Goal: Information Seeking & Learning: Find specific fact

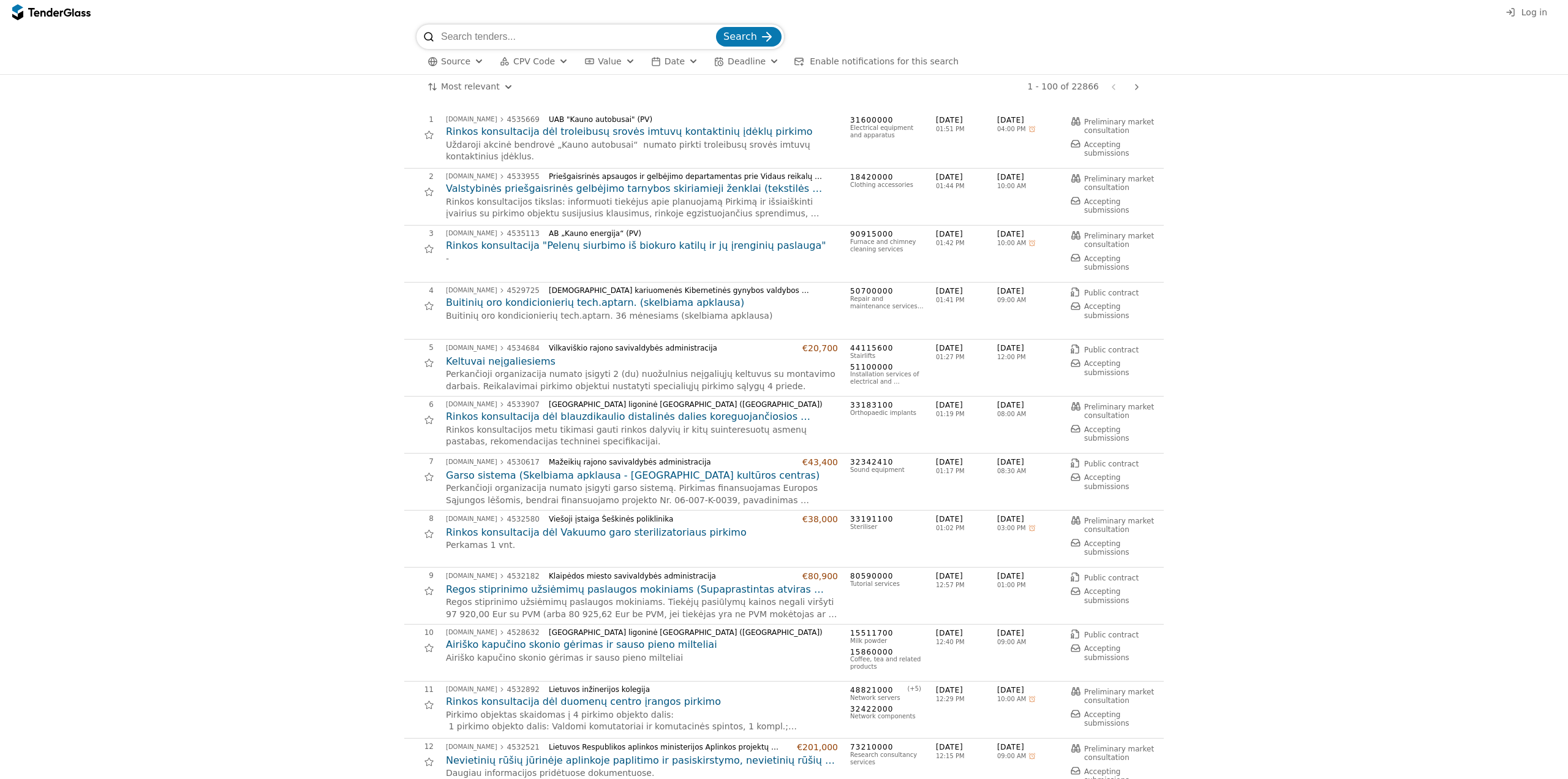
drag, startPoint x: 542, startPoint y: 39, endPoint x: 452, endPoint y: 49, distance: 90.6
click at [417, 52] on div "Search Source CPV Code Type Buyer Value Date Deadline Enable notifications for …" at bounding box center [784, 49] width 735 height 49
type input "orlean"
click at [716, 29] on button "Search" at bounding box center [748, 38] width 65 height 19
click at [519, 61] on span "CPV Code" at bounding box center [534, 64] width 42 height 10
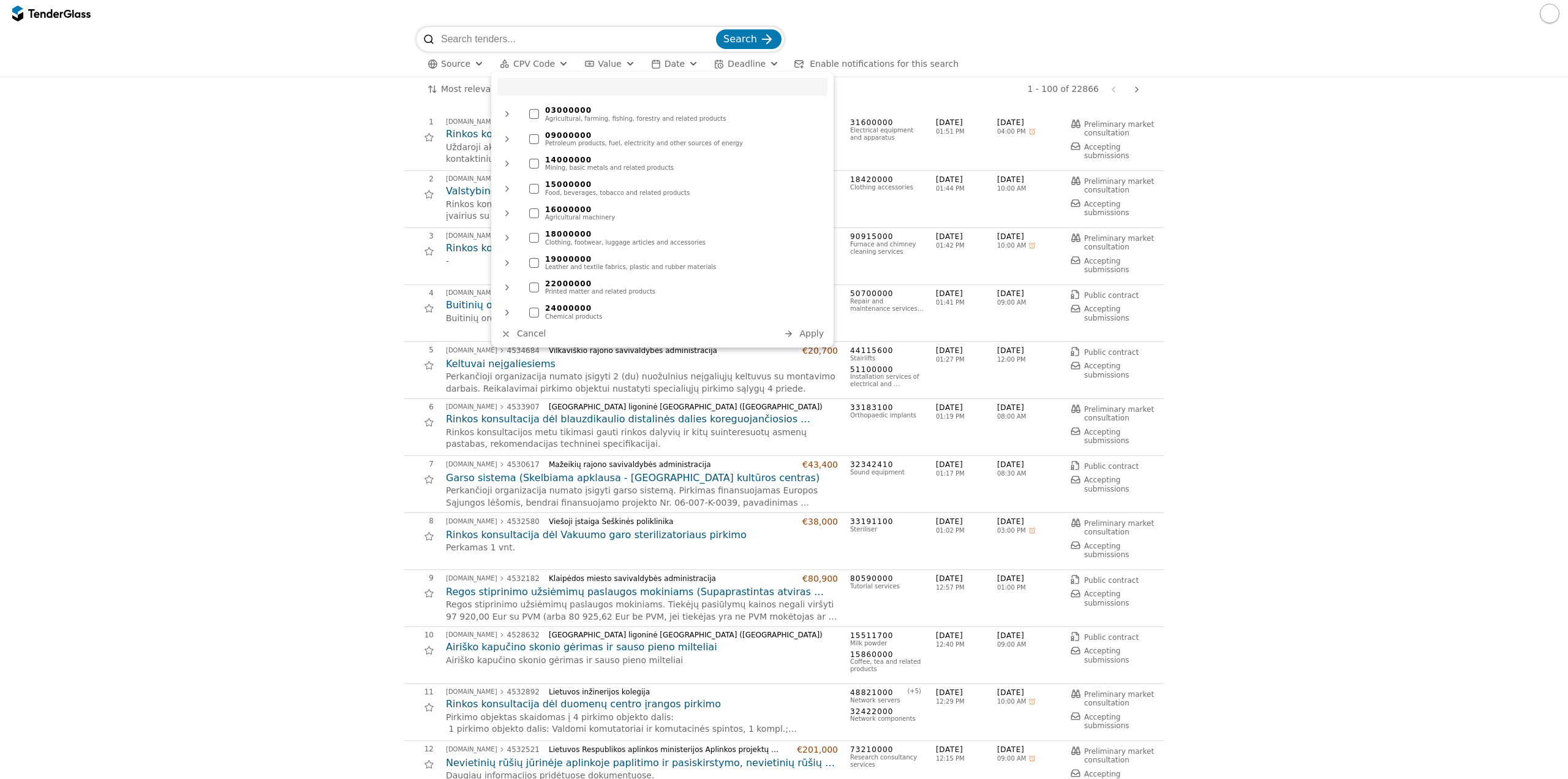
click at [571, 107] on div "03000000" at bounding box center [683, 110] width 276 height 8
click at [559, 119] on div "Agricultural, farming, fishing, forestry and related products" at bounding box center [683, 119] width 276 height 8
click at [563, 96] on div "03000000 Agricultural, farming, fishing, forestry and related products 09000000…" at bounding box center [662, 210] width 342 height 276
click at [562, 86] on input "search" at bounding box center [662, 86] width 330 height 18
type input "71"
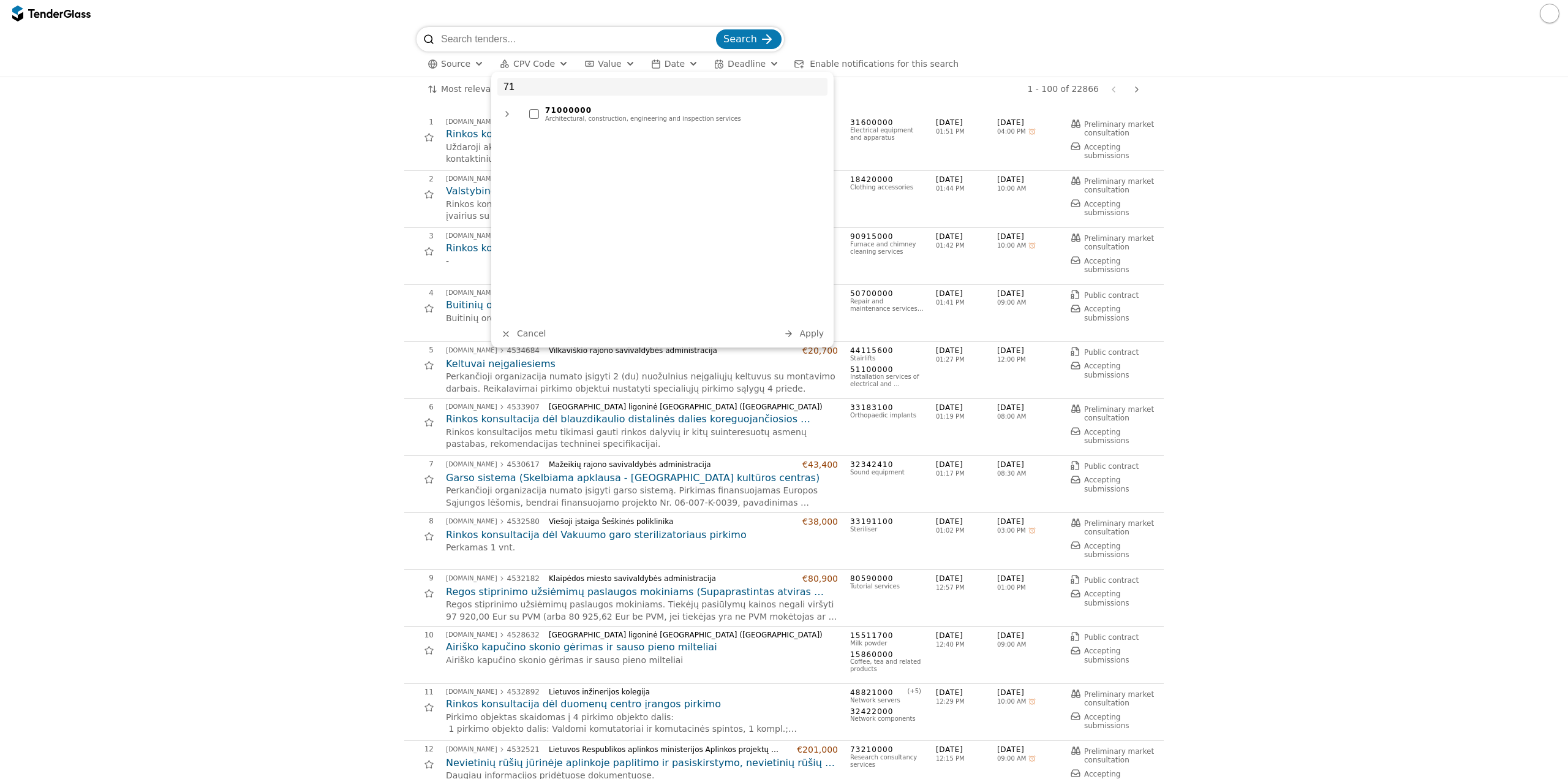
click at [588, 115] on div "Architectural, construction, engineering and inspection services" at bounding box center [683, 119] width 276 height 8
click at [815, 338] on span "Apply" at bounding box center [811, 334] width 24 height 10
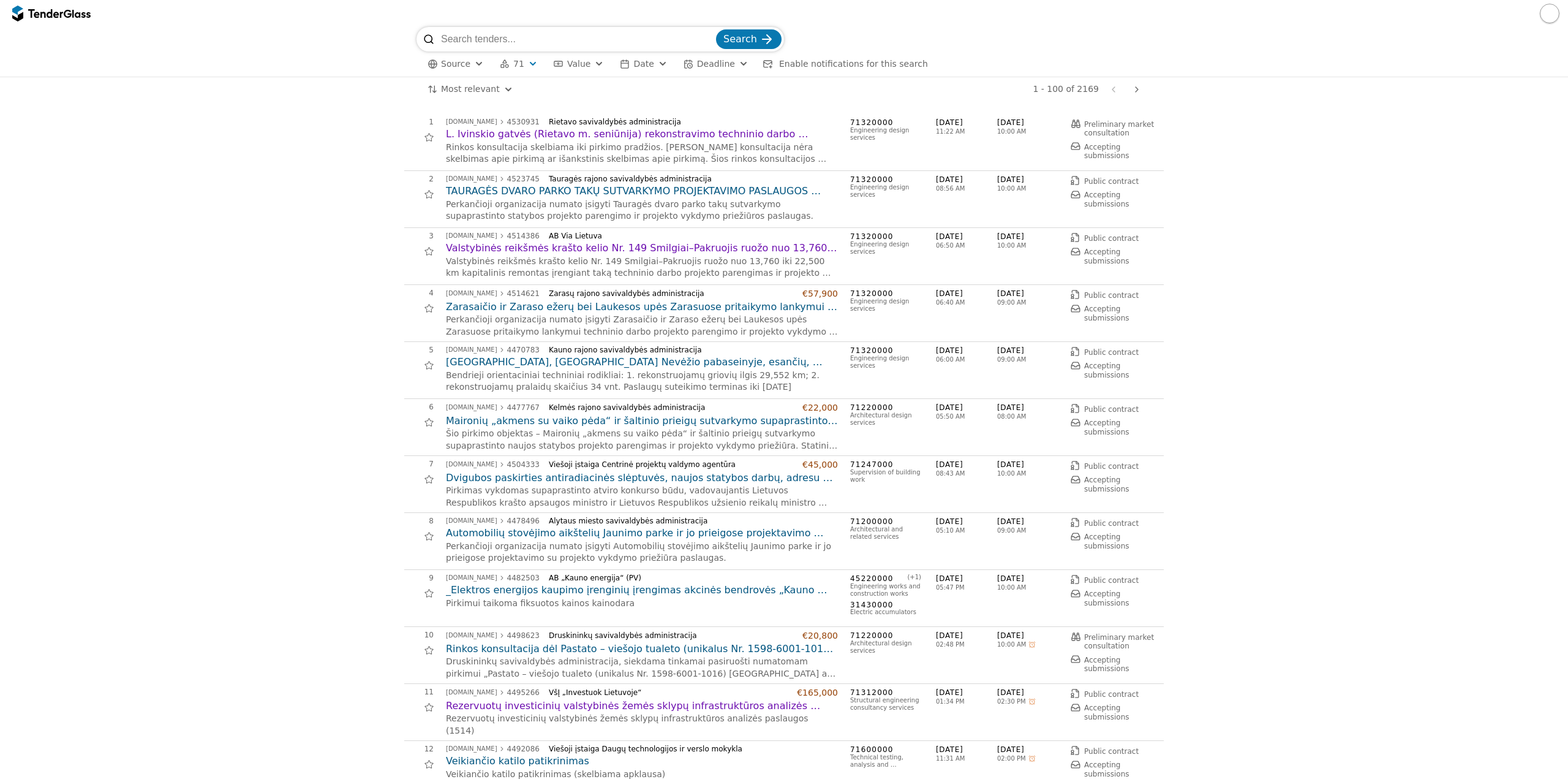
click at [468, 90] on html "Search Source 71 Type Buyer Value Date Deadline Enable notifications for this s…" at bounding box center [784, 389] width 1568 height 779
